Goal: Information Seeking & Learning: Learn about a topic

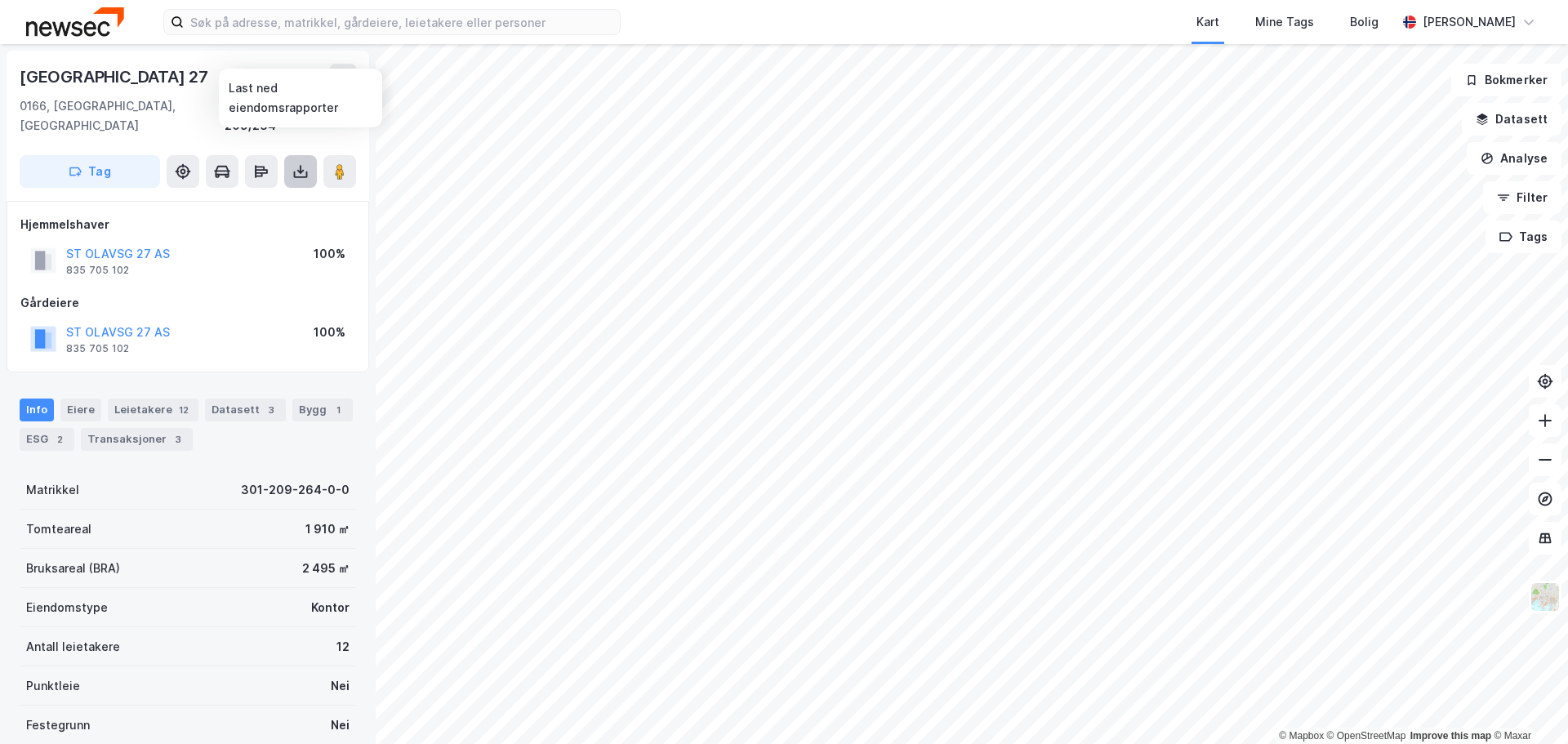
click at [300, 163] on icon at bounding box center [300, 171] width 17 height 17
click at [254, 198] on div "Last ned grunnbok" at bounding box center [220, 205] width 95 height 13
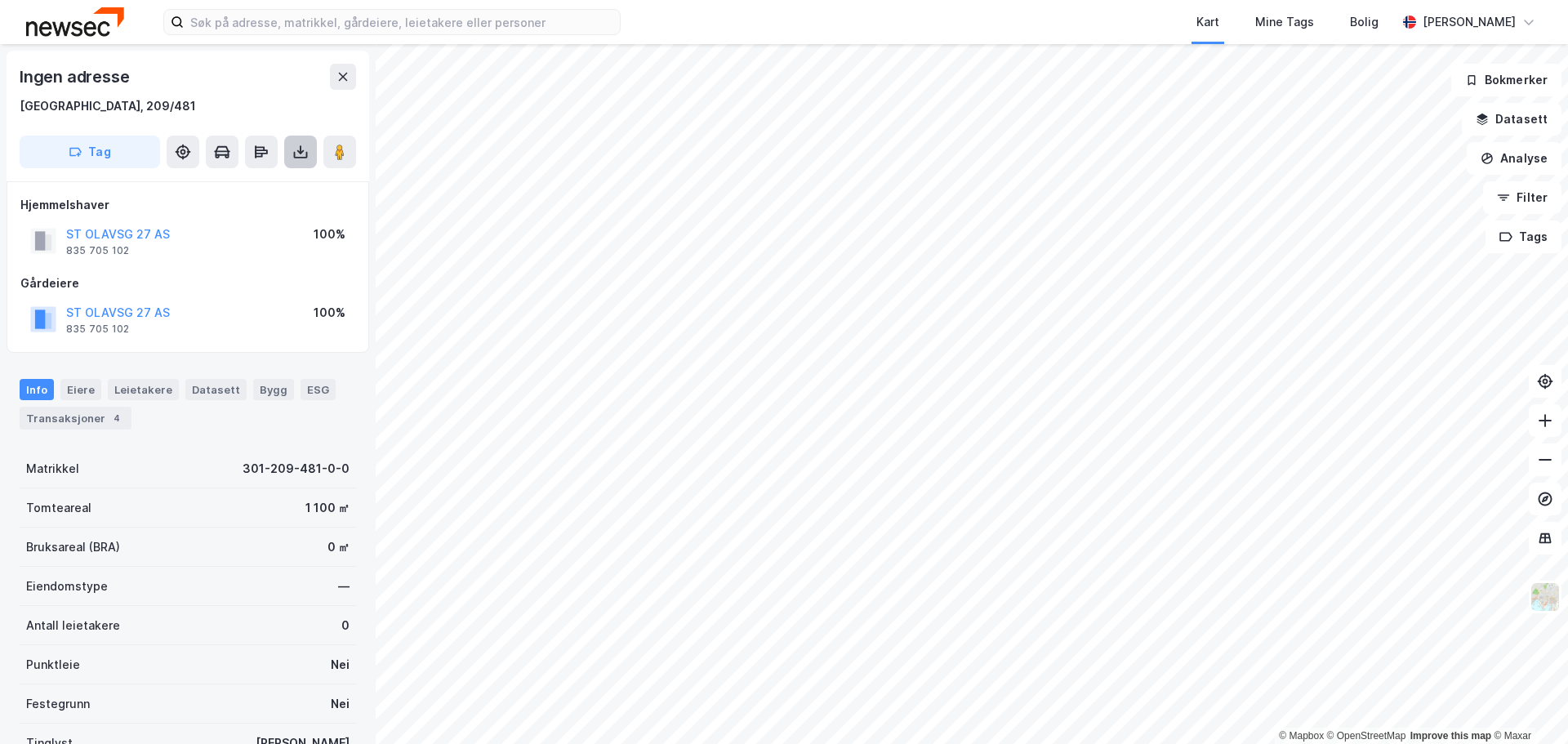
click at [296, 156] on icon at bounding box center [300, 152] width 17 height 17
click at [245, 185] on div "Last ned grunnbok" at bounding box center [220, 185] width 95 height 13
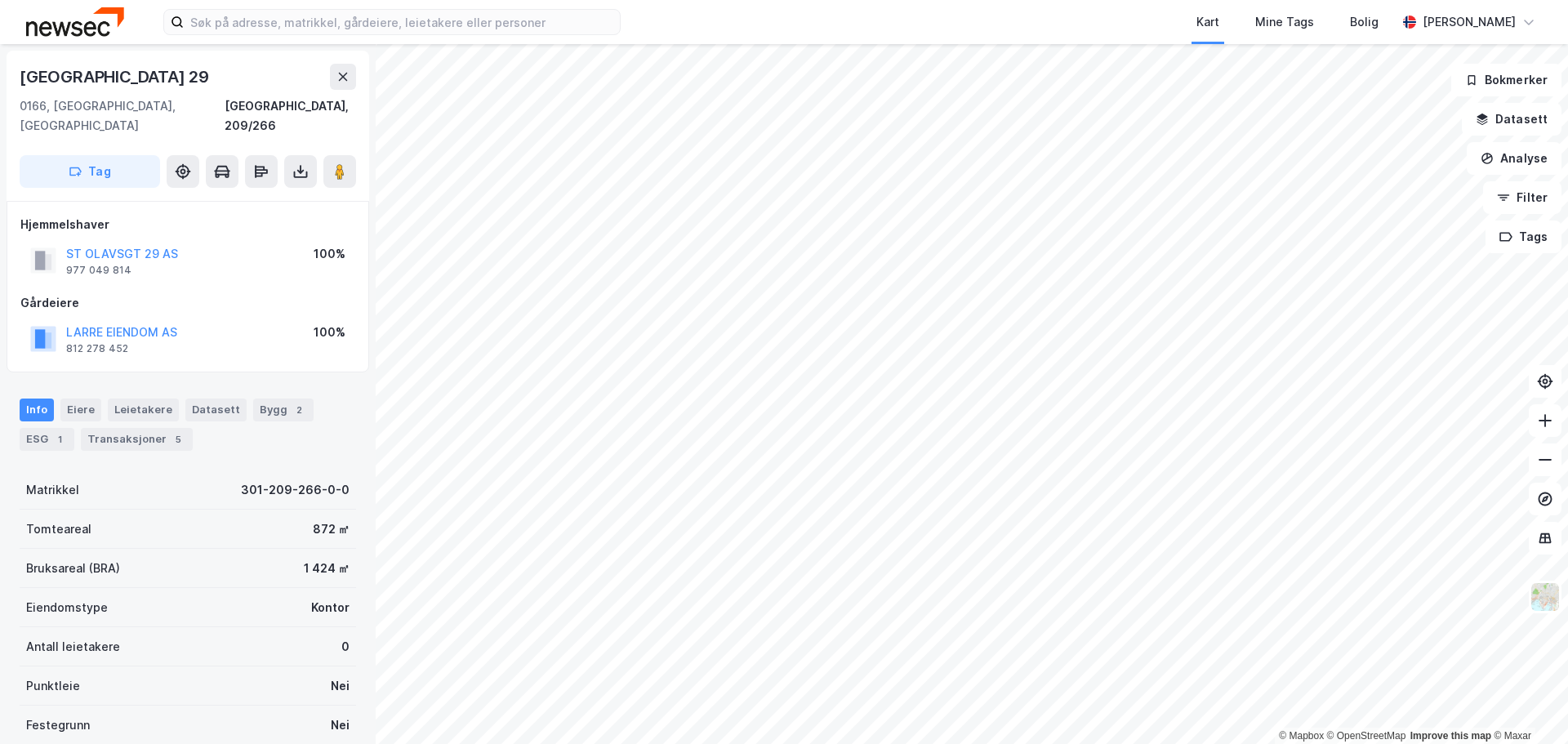
drag, startPoint x: 128, startPoint y: 306, endPoint x: 352, endPoint y: 197, distance: 249.1
click at [352, 215] on div "Hjemmelshaver" at bounding box center [188, 225] width 335 height 20
click at [157, 399] on div "Leietakere" at bounding box center [143, 409] width 71 height 22
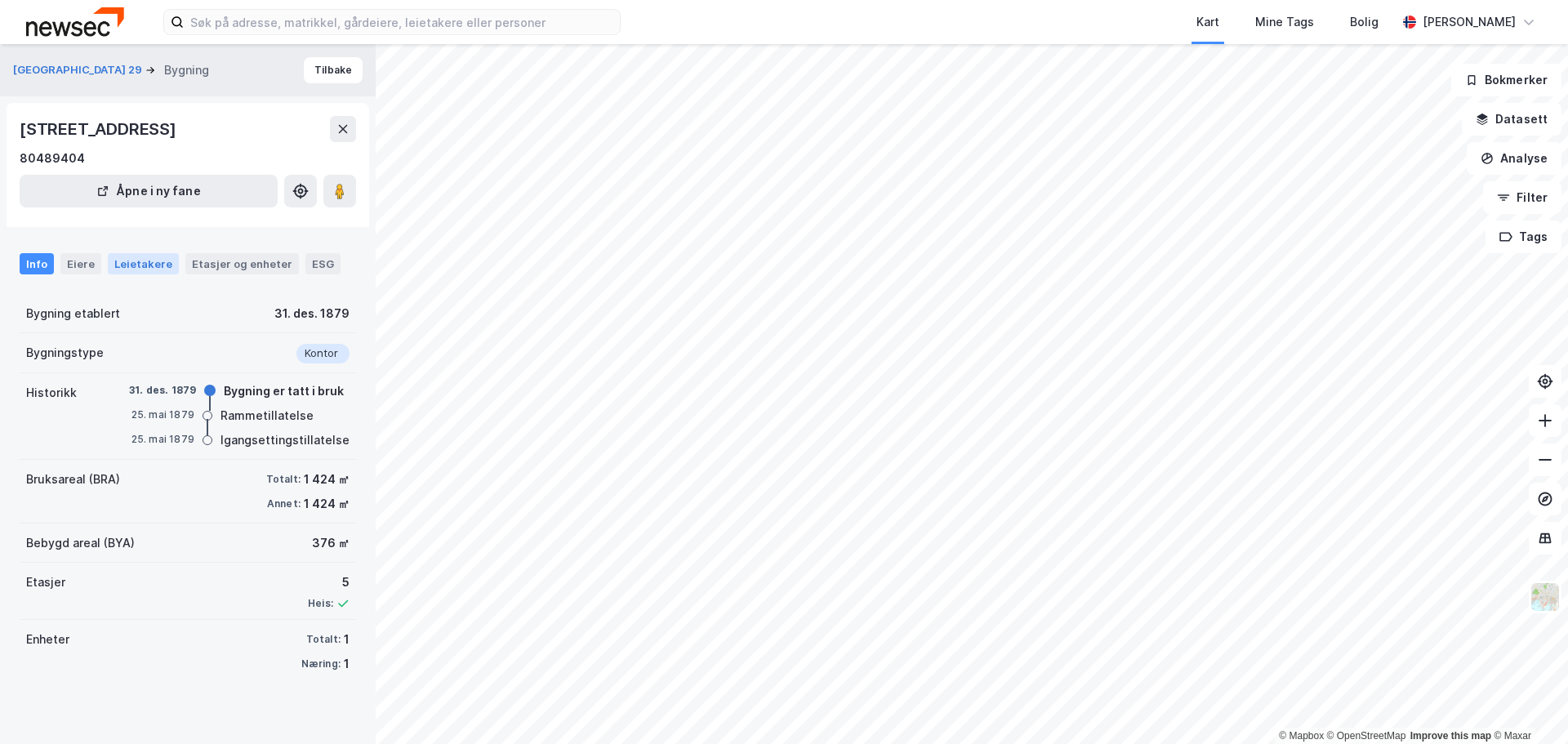
click at [138, 265] on div "Leietakere" at bounding box center [143, 264] width 71 height 22
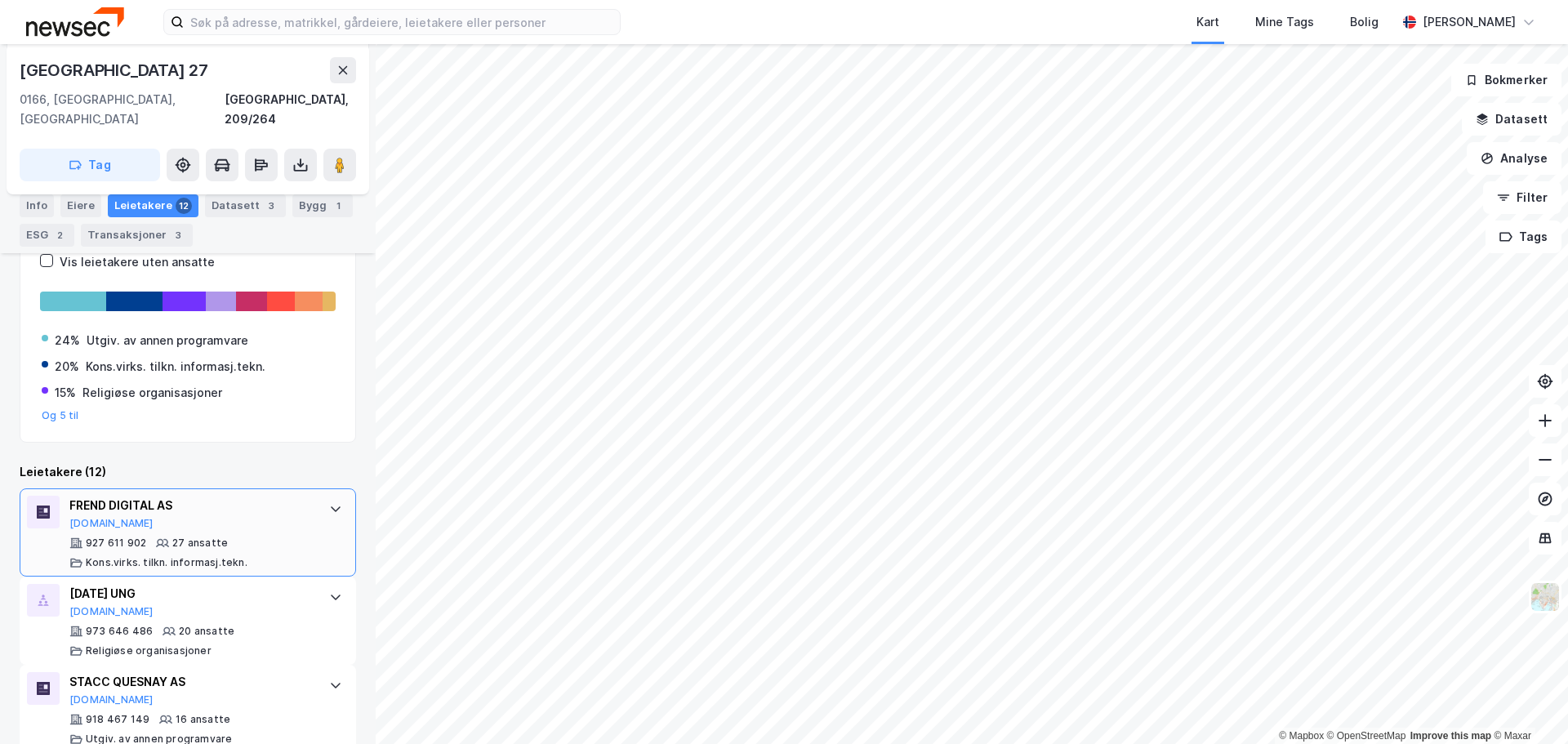
scroll to position [498, 0]
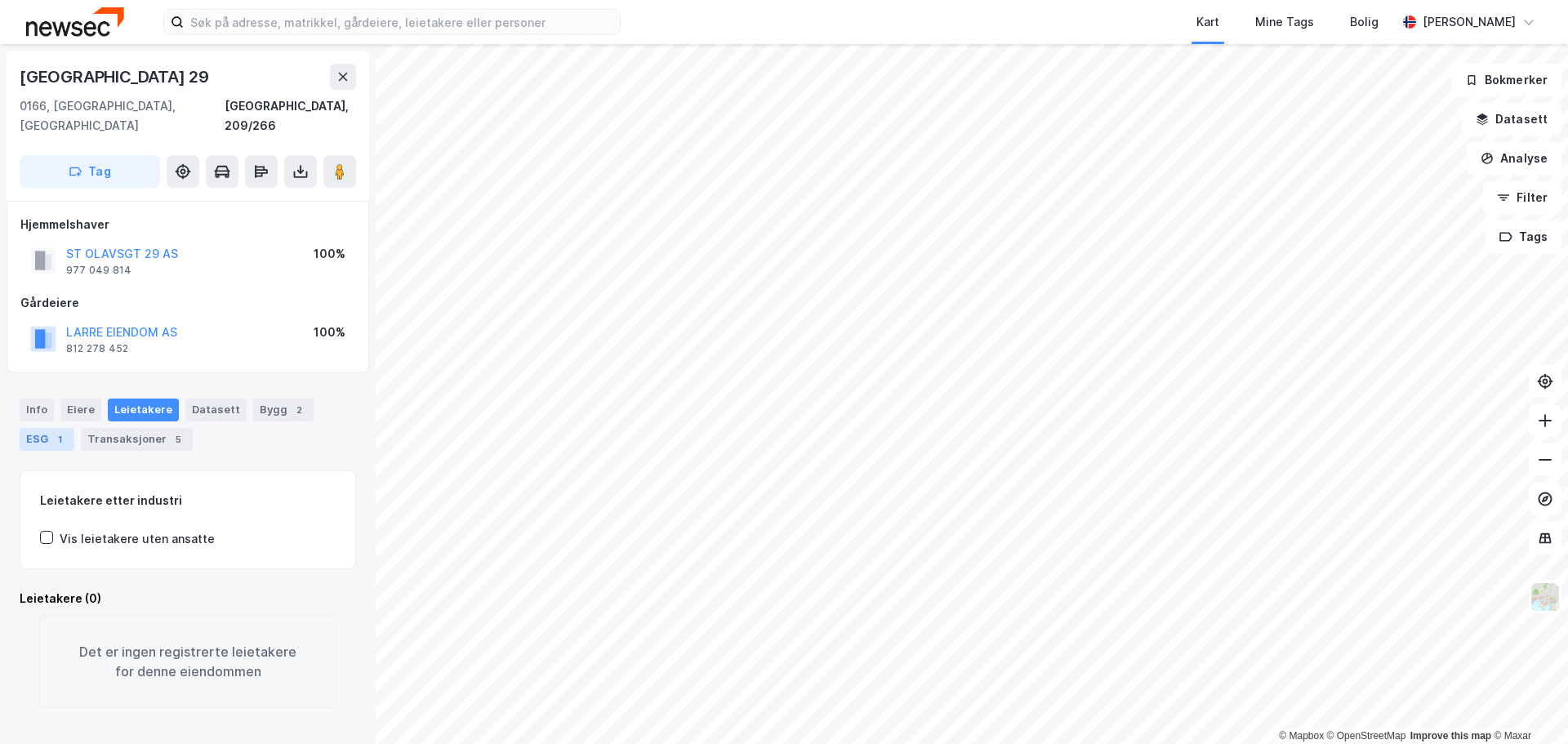
click at [53, 428] on div "ESG 1" at bounding box center [47, 439] width 55 height 22
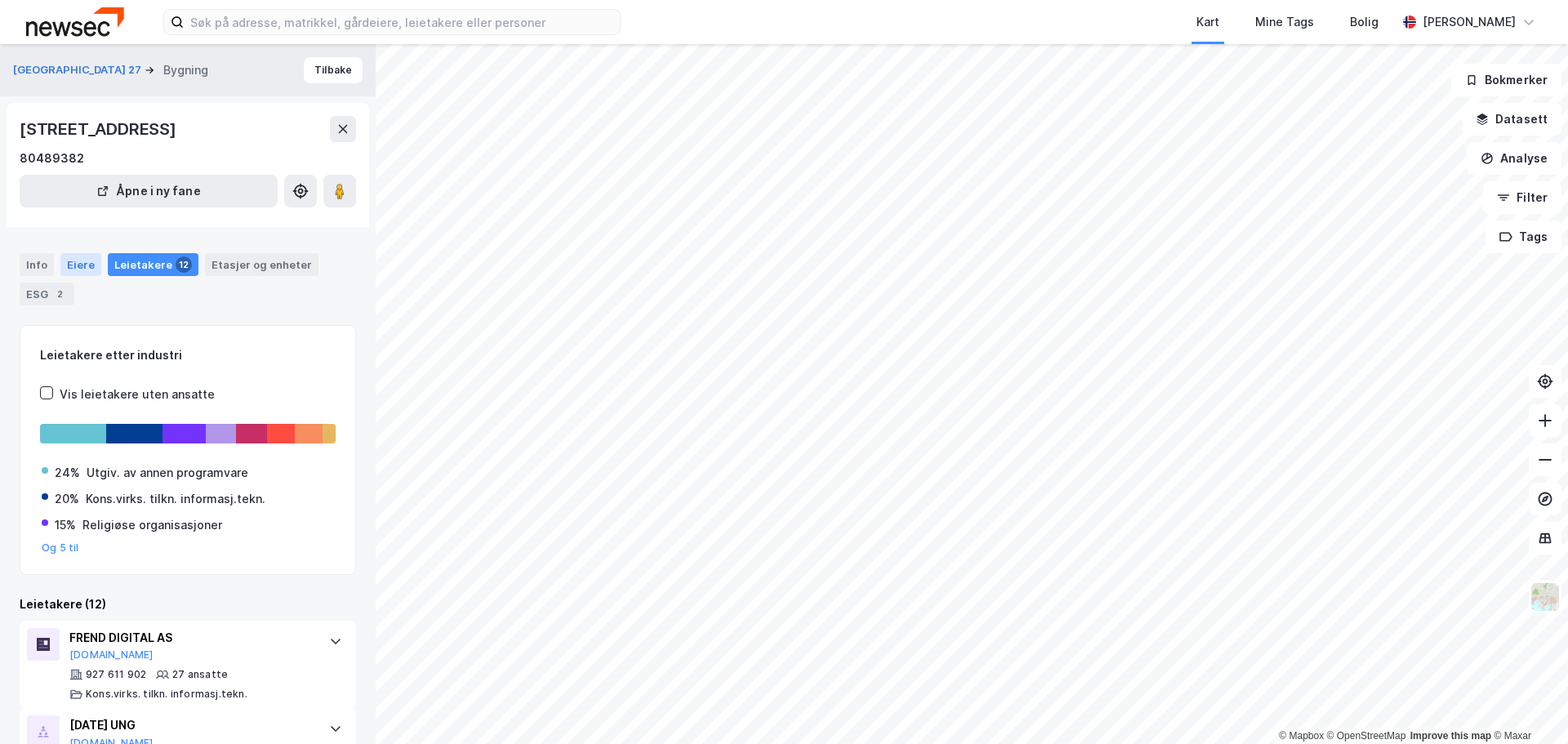
click at [73, 266] on div "Eiere" at bounding box center [81, 264] width 41 height 22
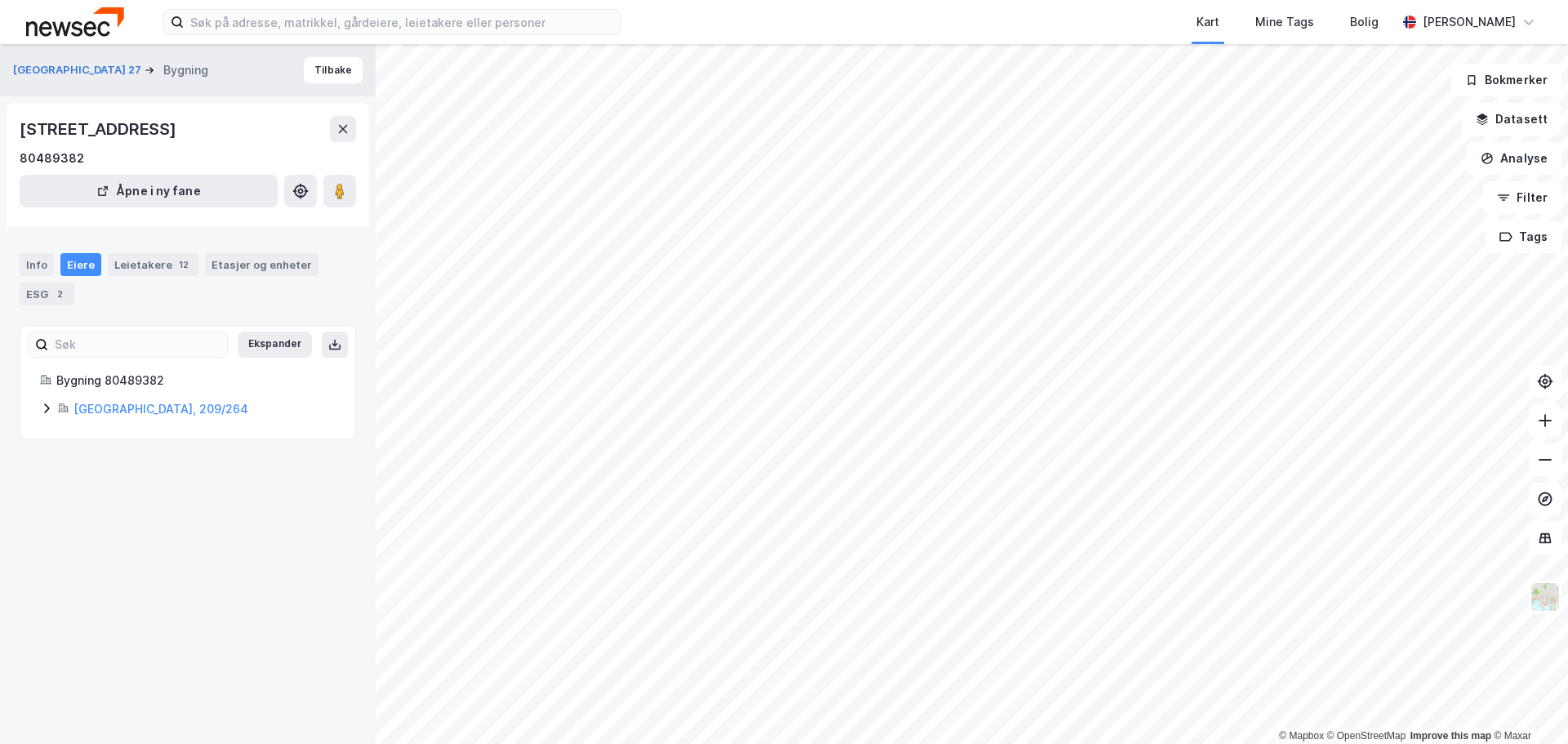
click at [47, 411] on icon at bounding box center [47, 409] width 5 height 10
click at [38, 263] on div "Info" at bounding box center [37, 264] width 34 height 22
